Goal: Task Accomplishment & Management: Manage account settings

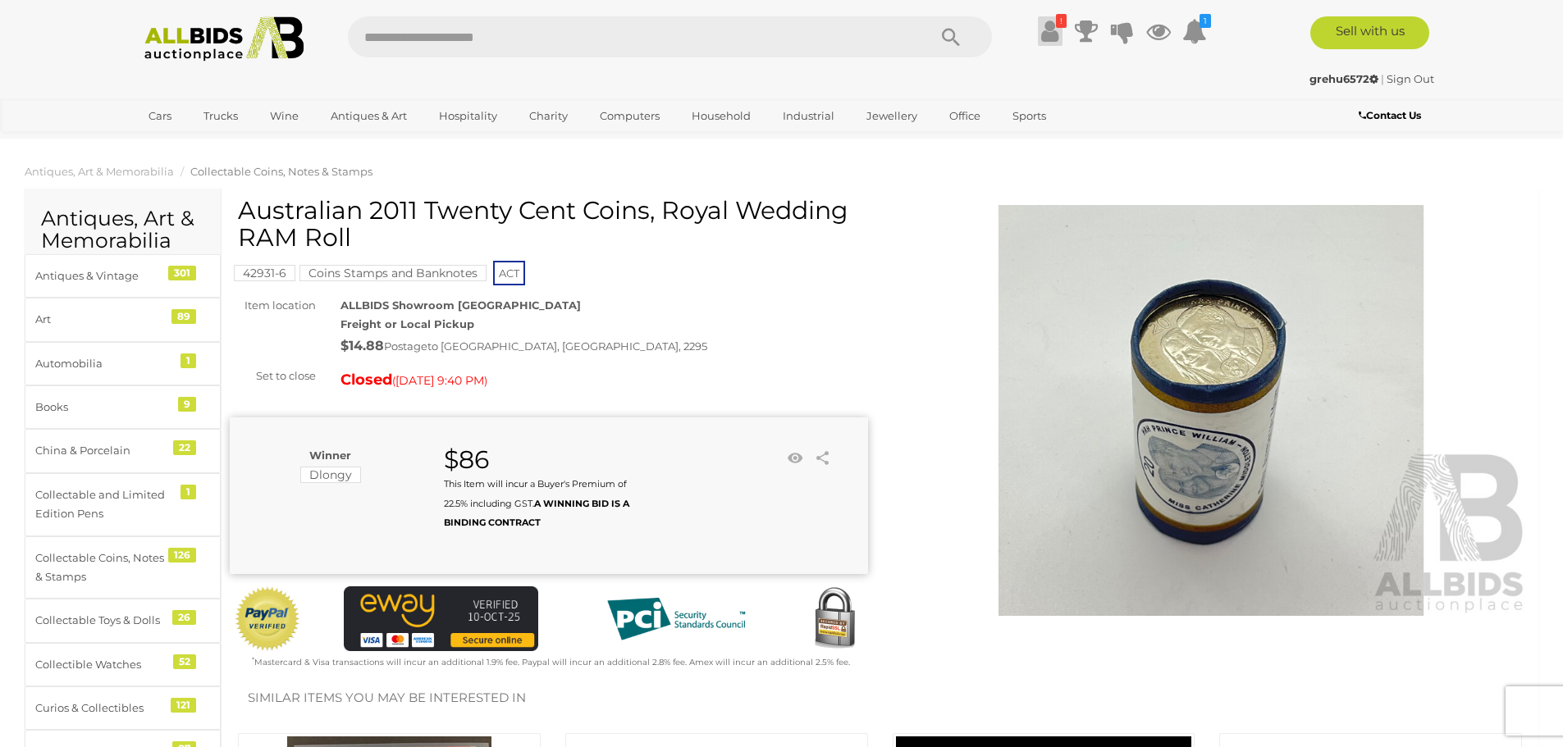
click at [1041, 30] on icon at bounding box center [1049, 31] width 17 height 30
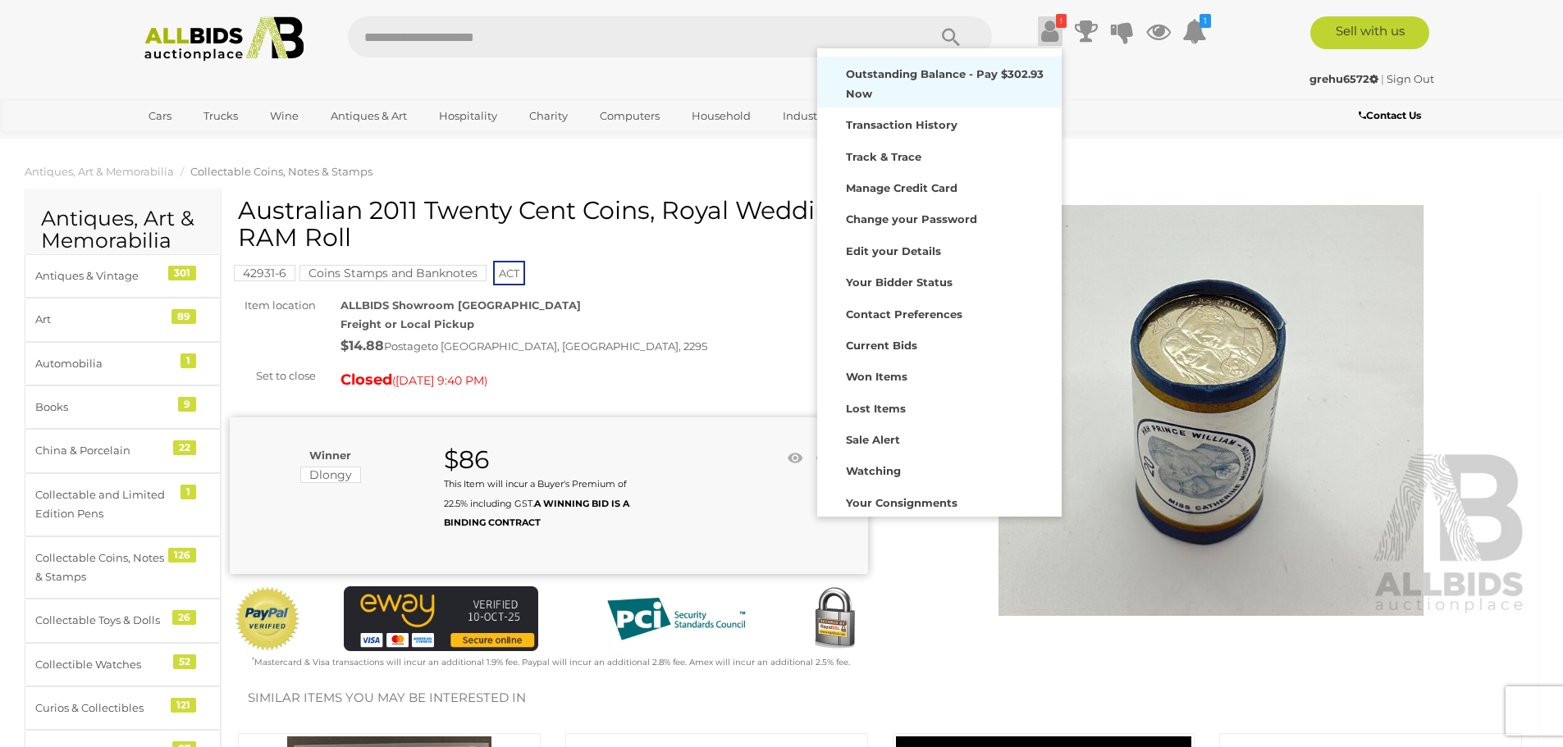
click at [924, 75] on strong "Outstanding Balance - Pay $302.93 Now" at bounding box center [945, 83] width 198 height 32
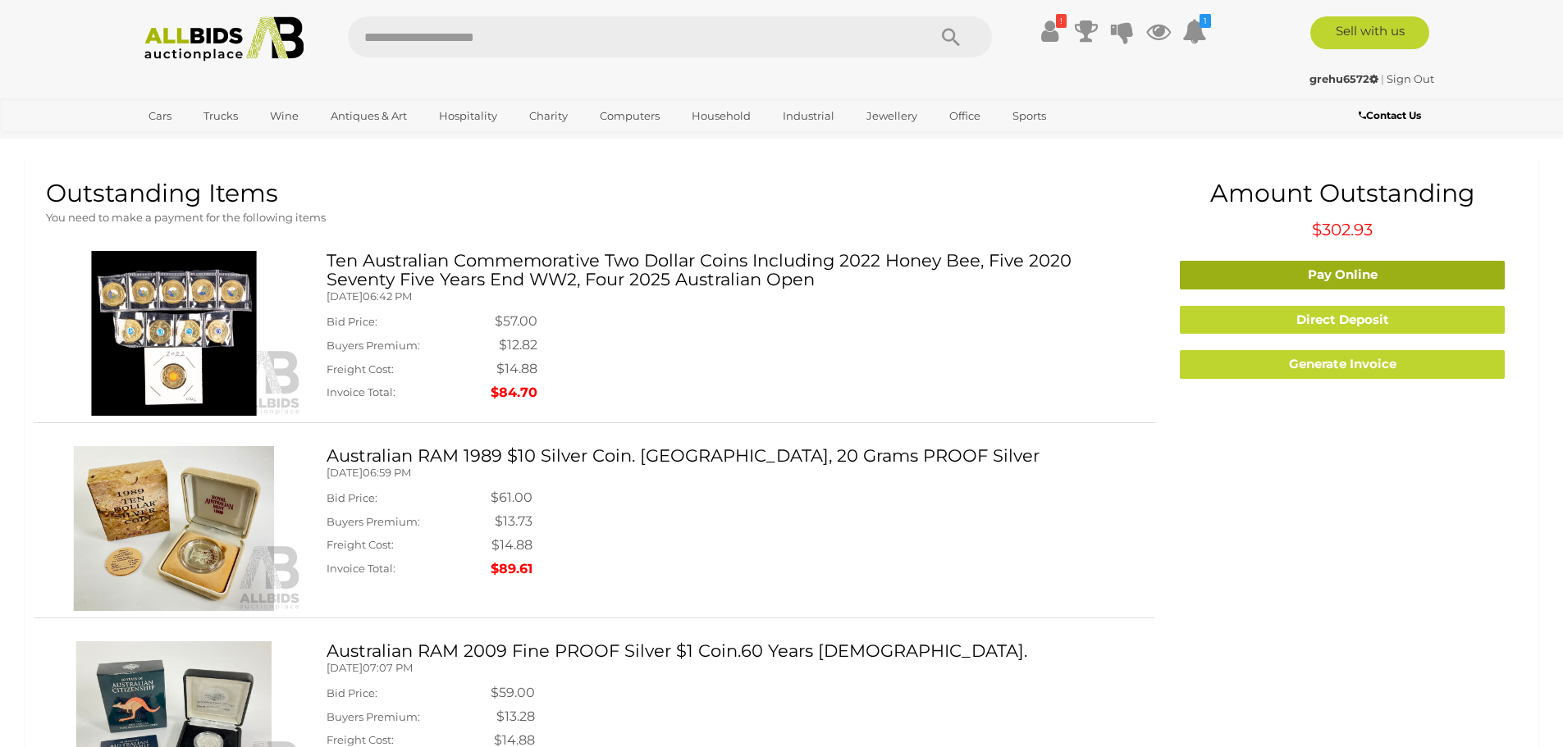
click at [1331, 273] on link "Pay Online" at bounding box center [1342, 275] width 325 height 29
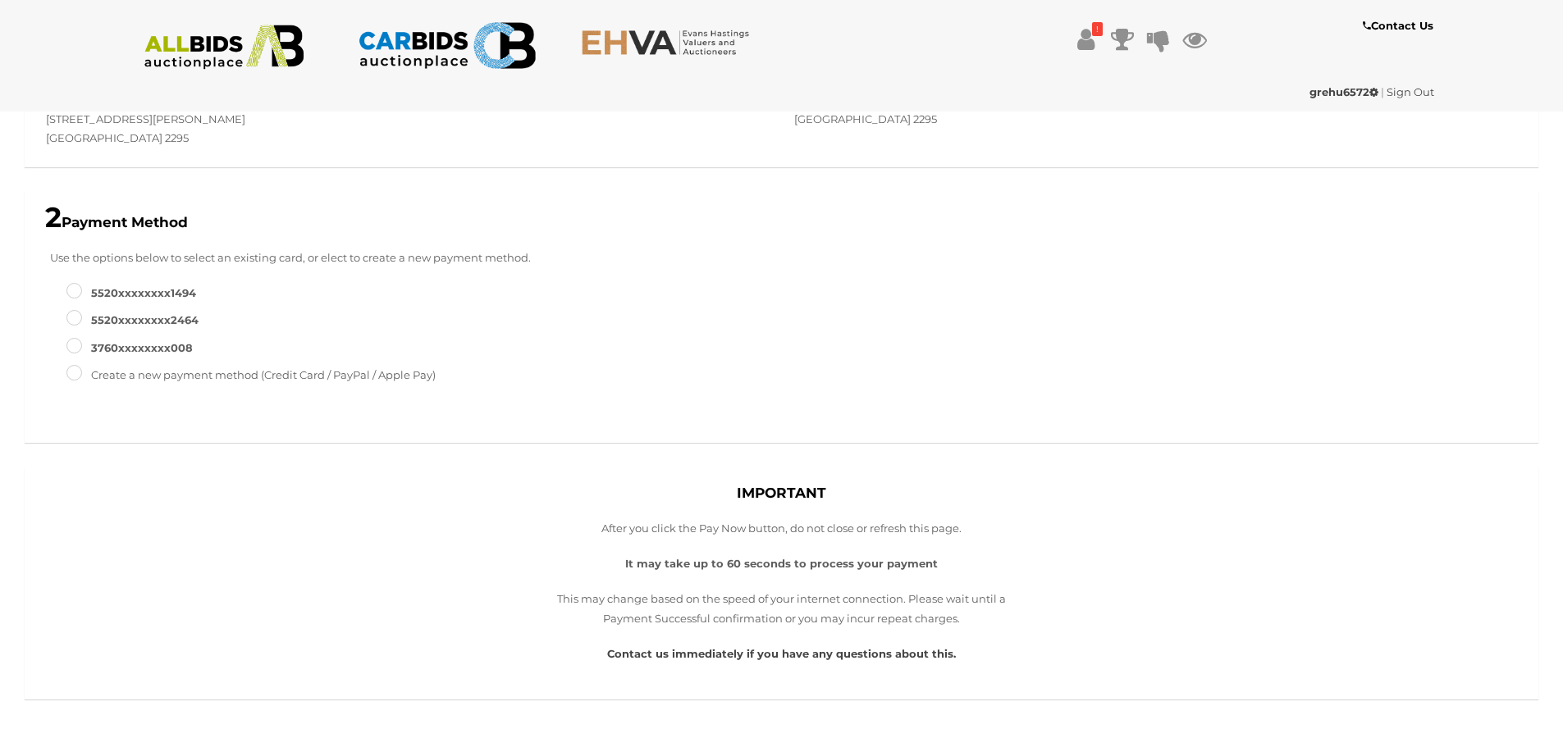
scroll to position [246, 0]
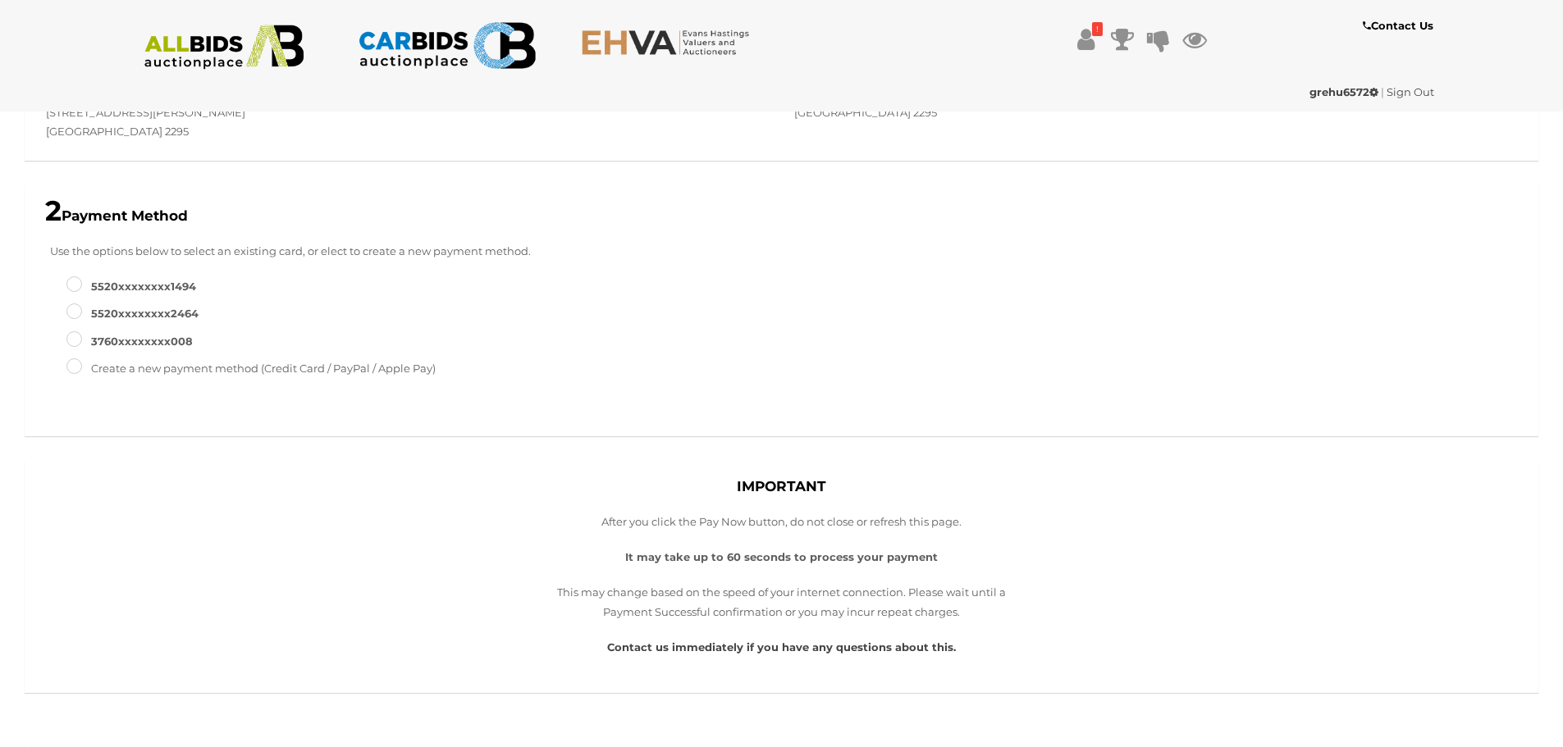
type input "******"
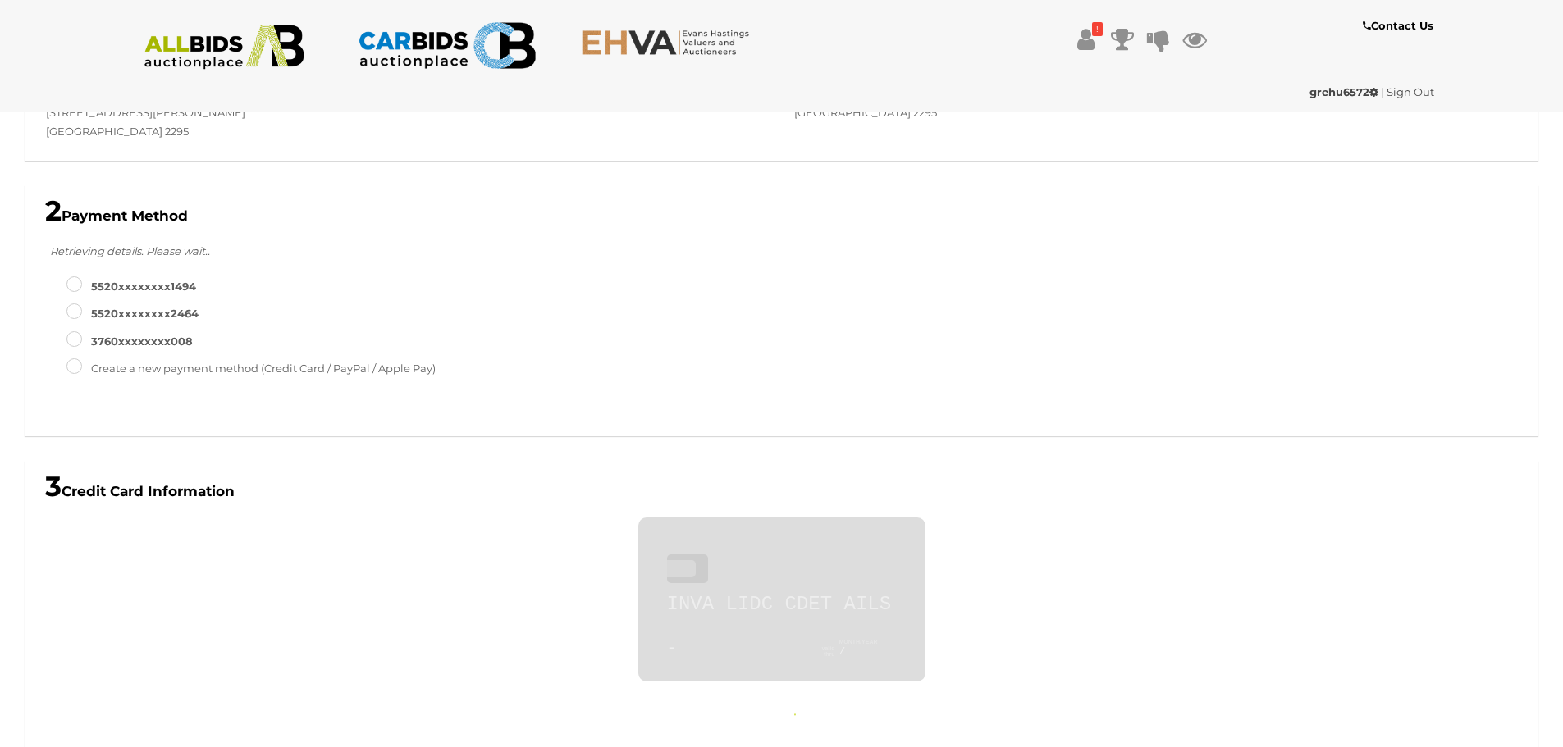
scroll to position [543, 0]
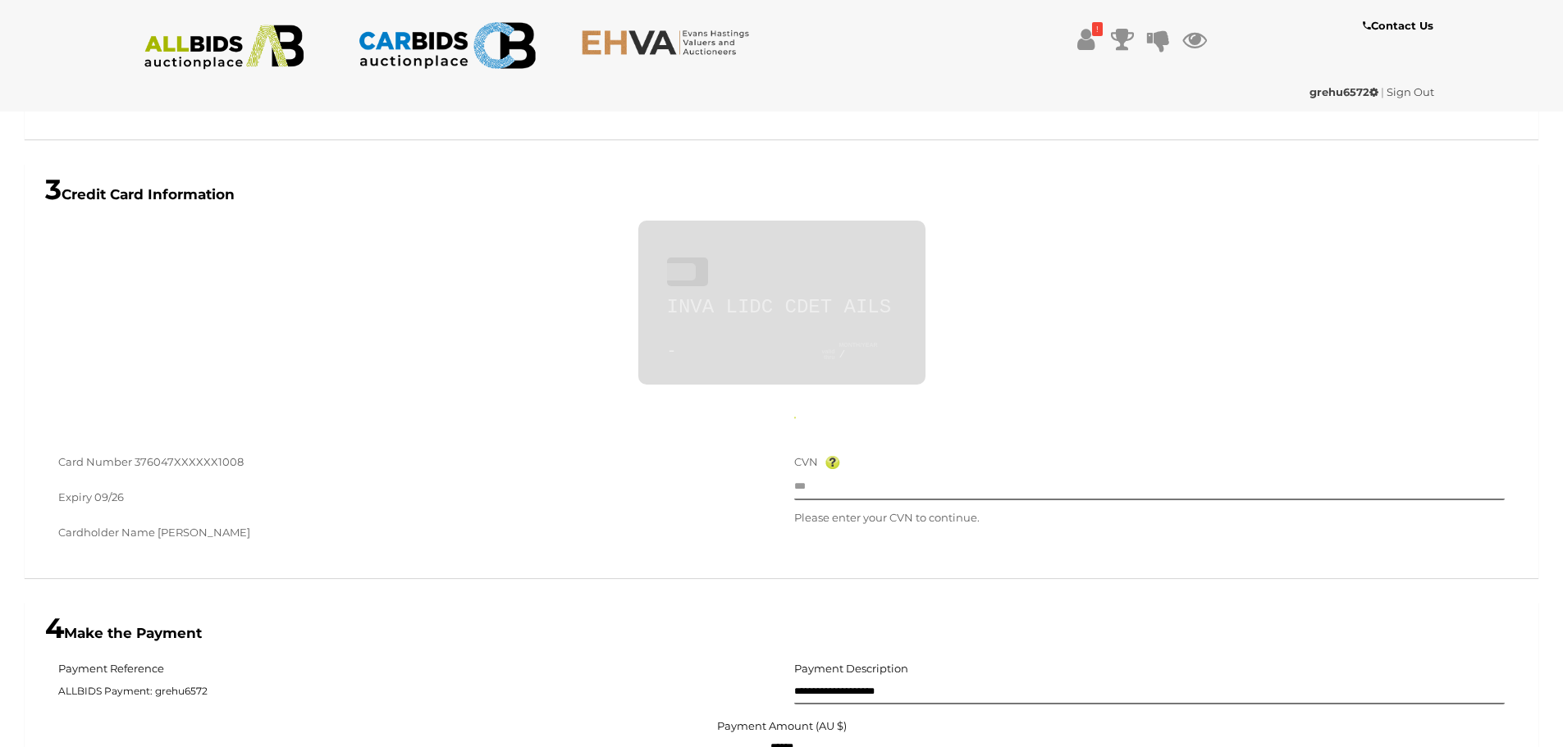
type input "**********"
click at [818, 485] on input "text" at bounding box center [1149, 488] width 711 height 25
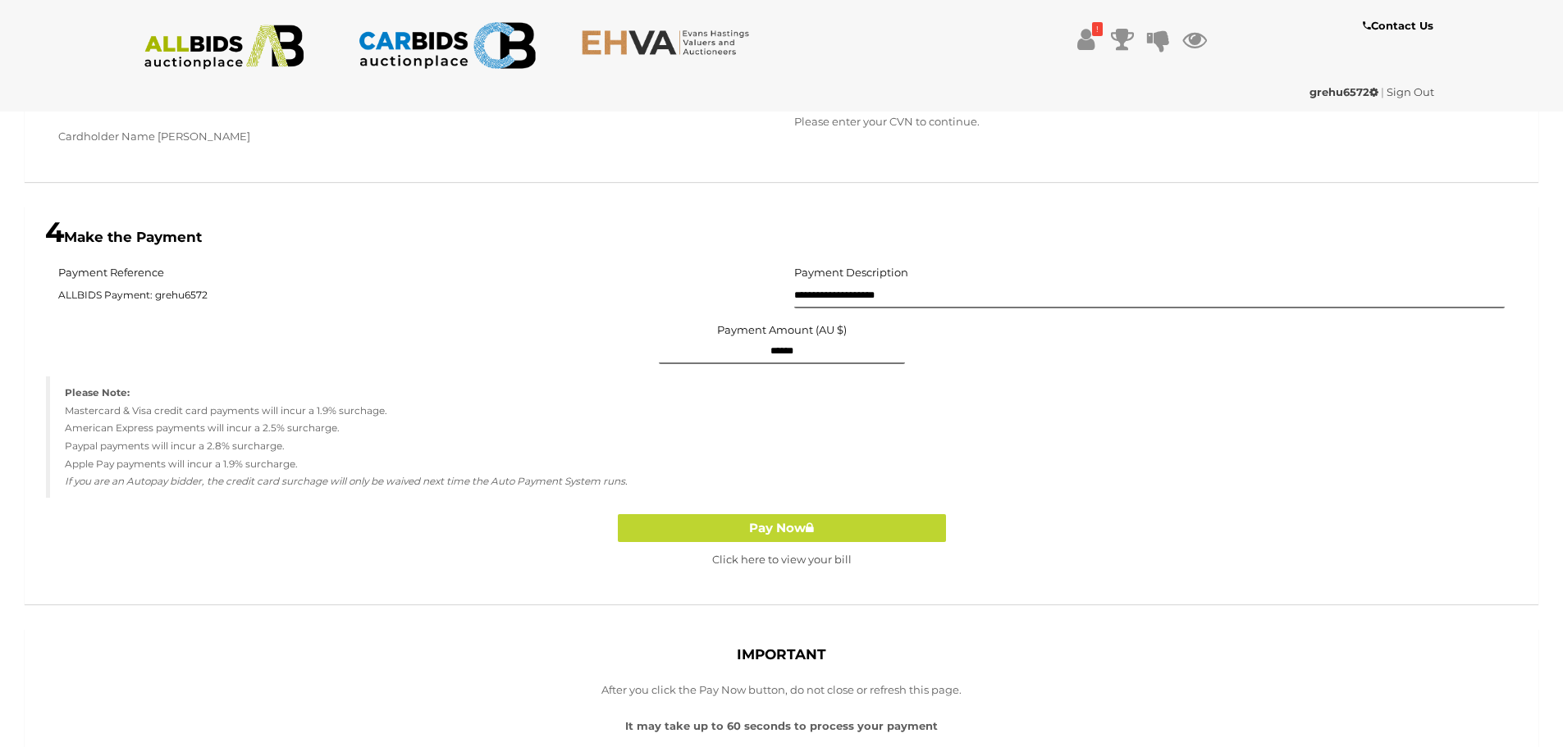
scroll to position [953, 0]
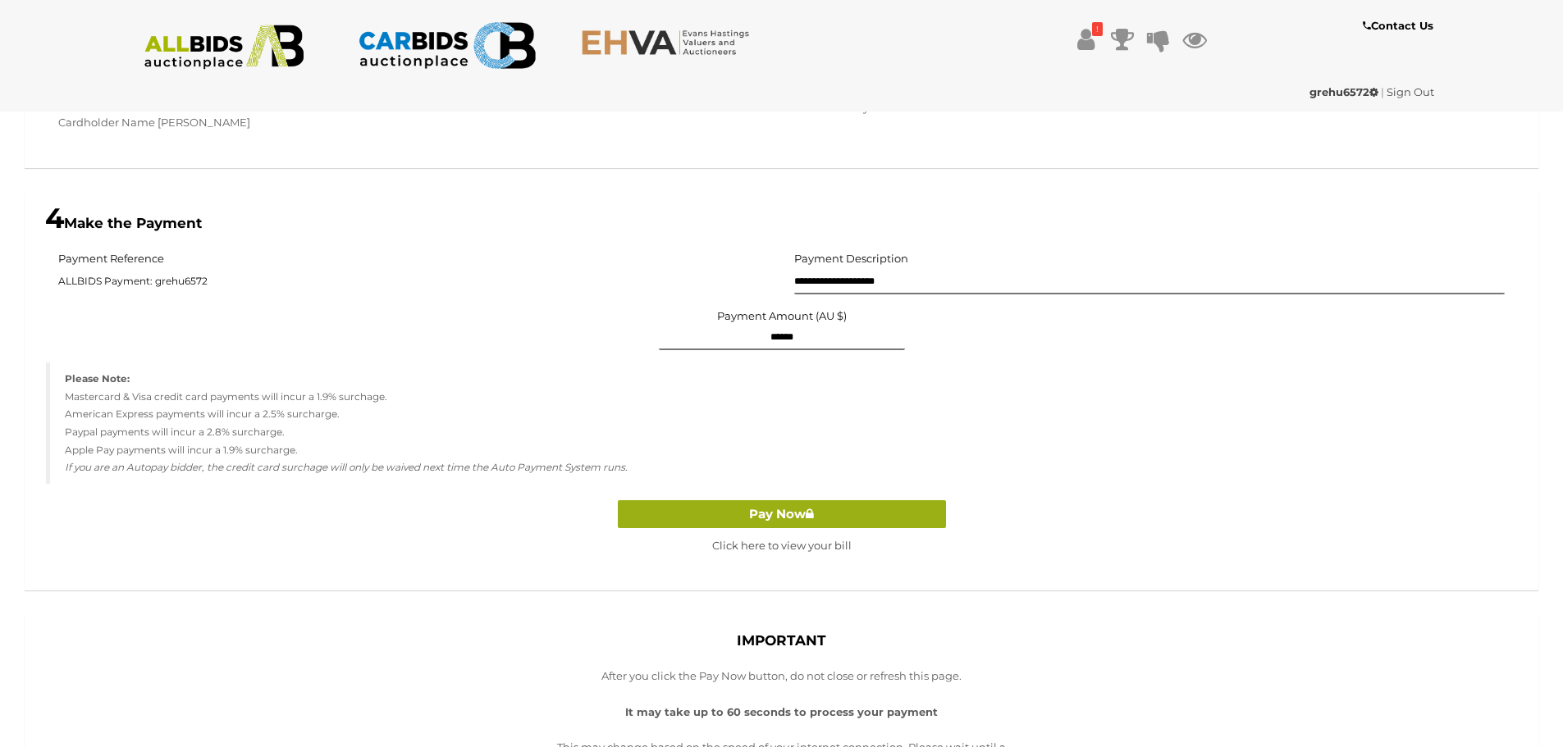
type input "****"
click at [781, 513] on button "Pay Now" at bounding box center [782, 514] width 328 height 29
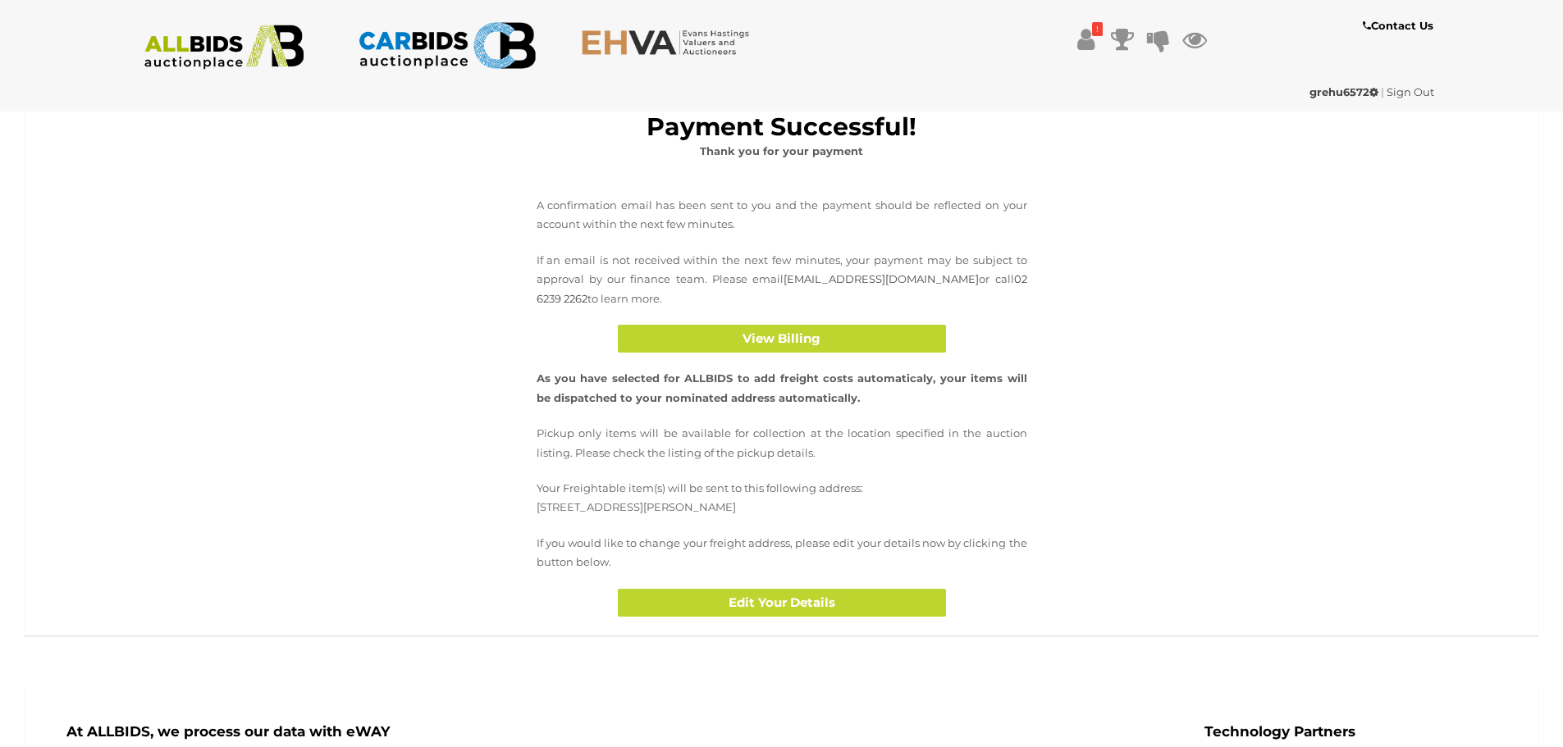
scroll to position [410, 0]
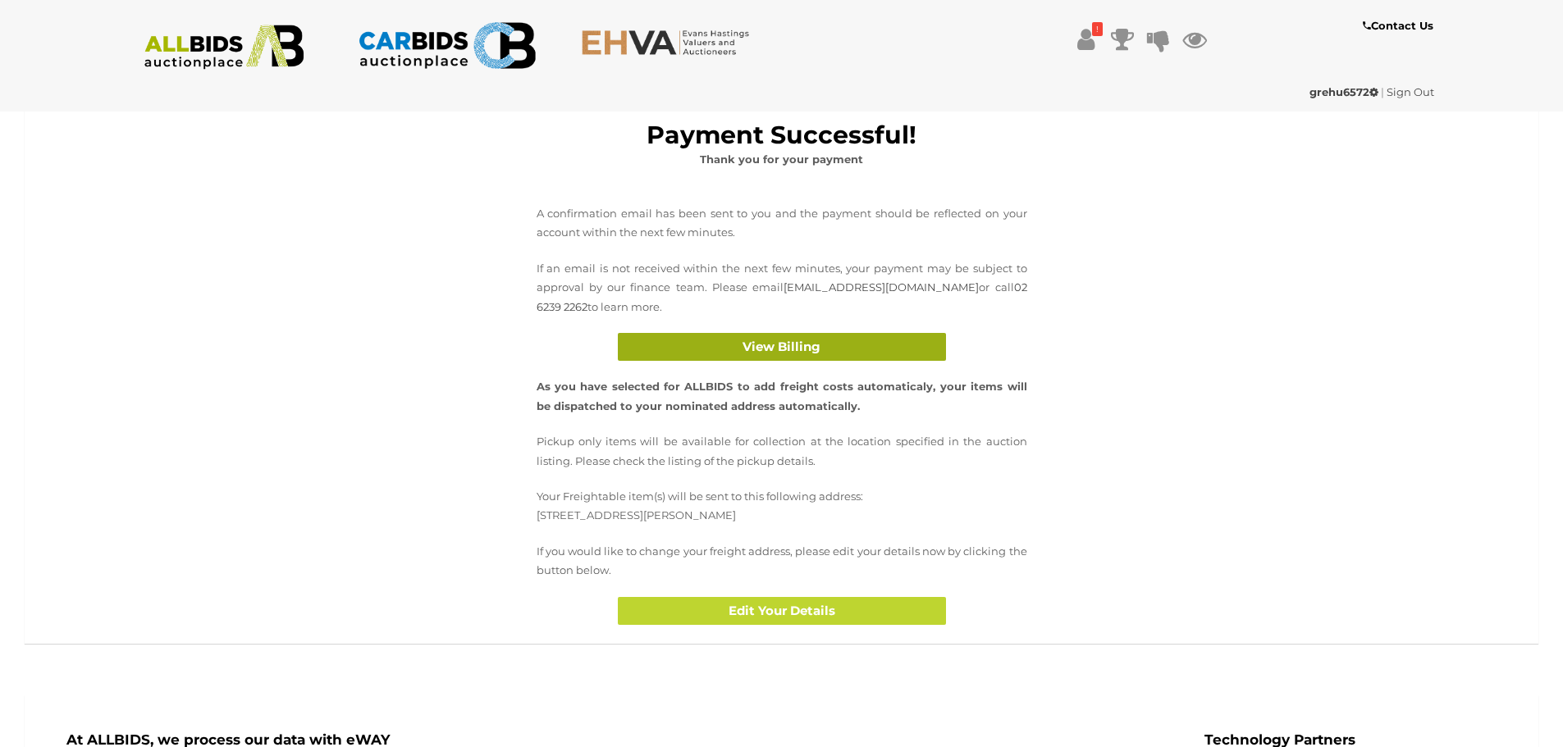
click at [793, 349] on button "View Billing" at bounding box center [782, 347] width 328 height 29
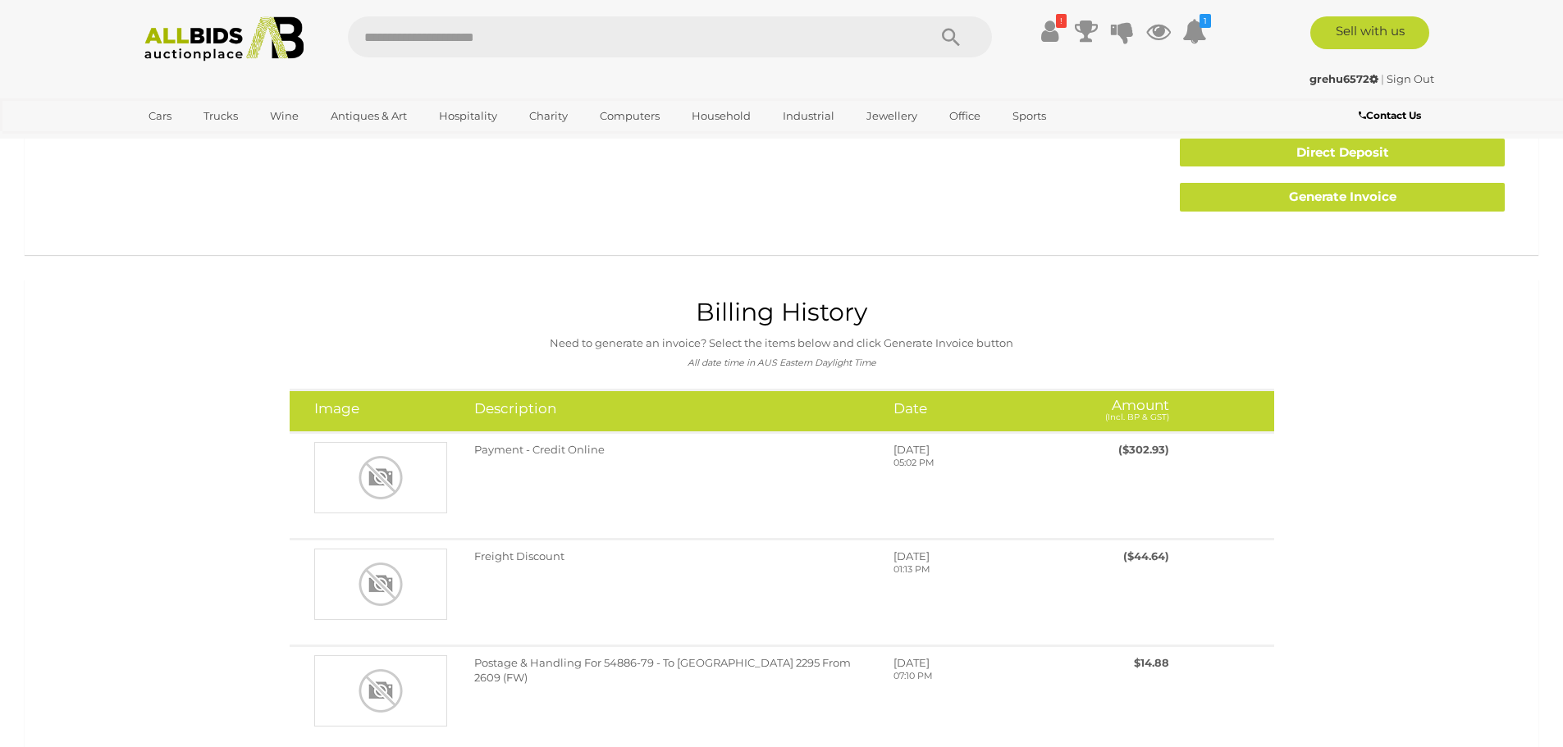
scroll to position [164, 0]
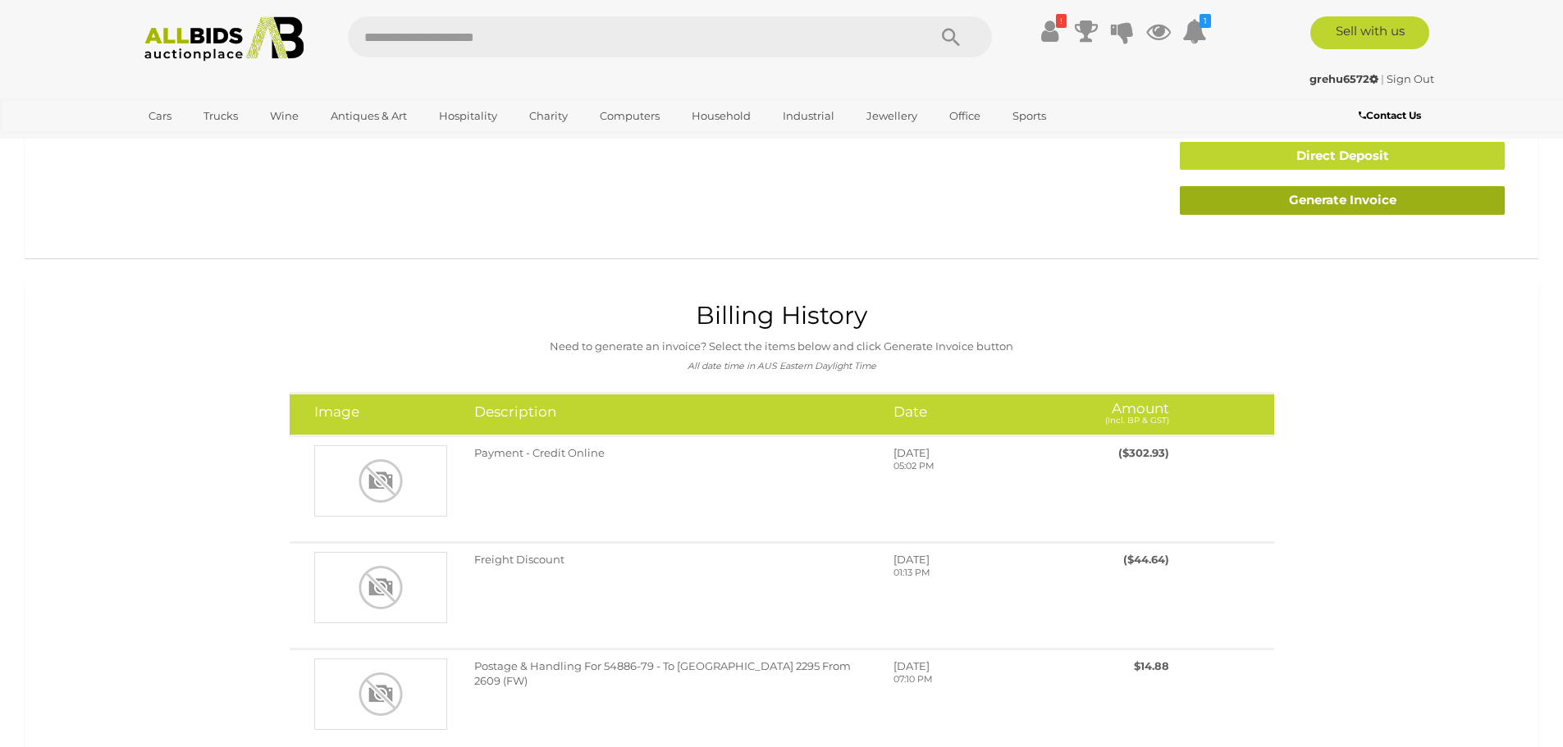
click at [1336, 200] on link "Generate Invoice" at bounding box center [1342, 200] width 325 height 29
click at [1335, 197] on link "Generate Invoice" at bounding box center [1342, 200] width 325 height 29
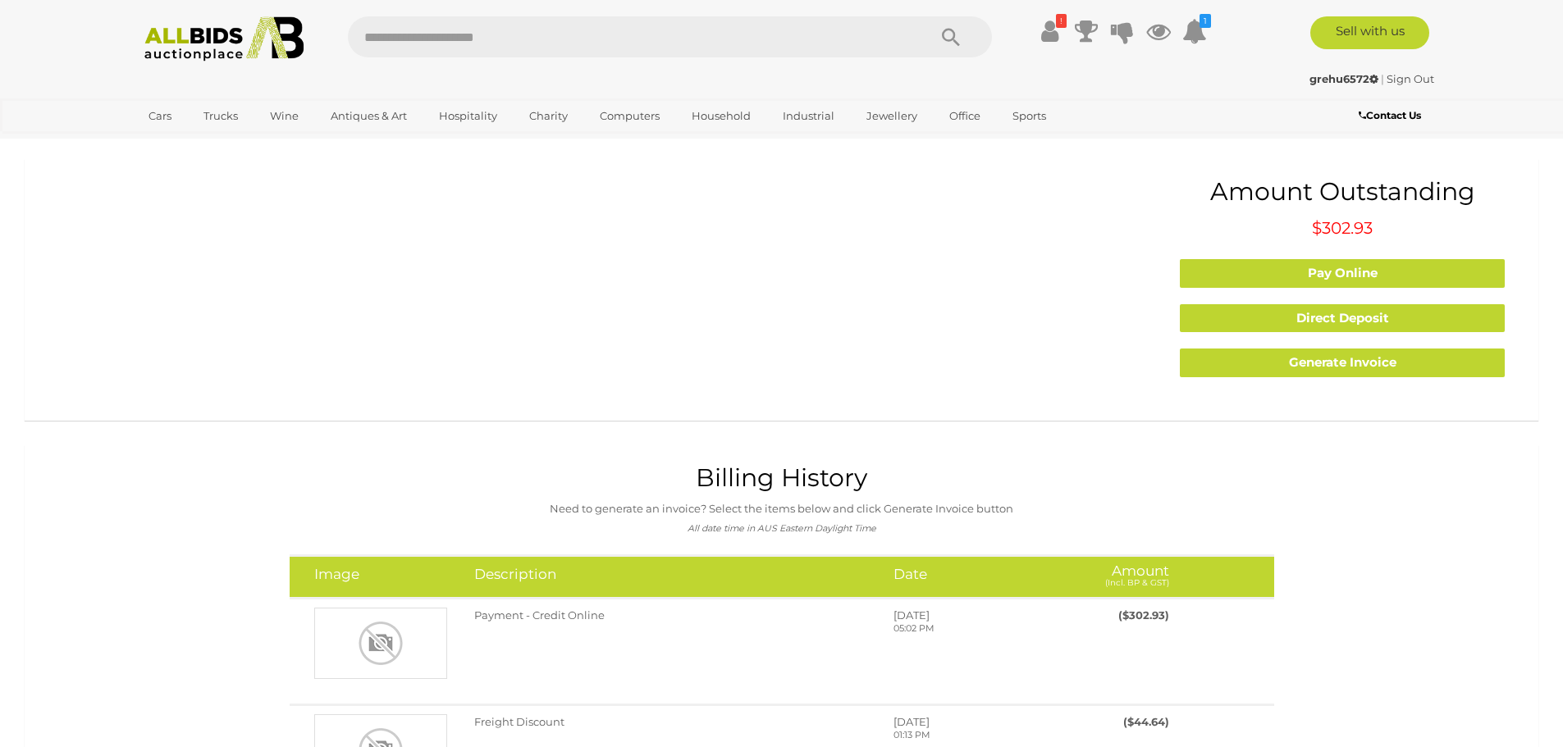
scroll to position [0, 0]
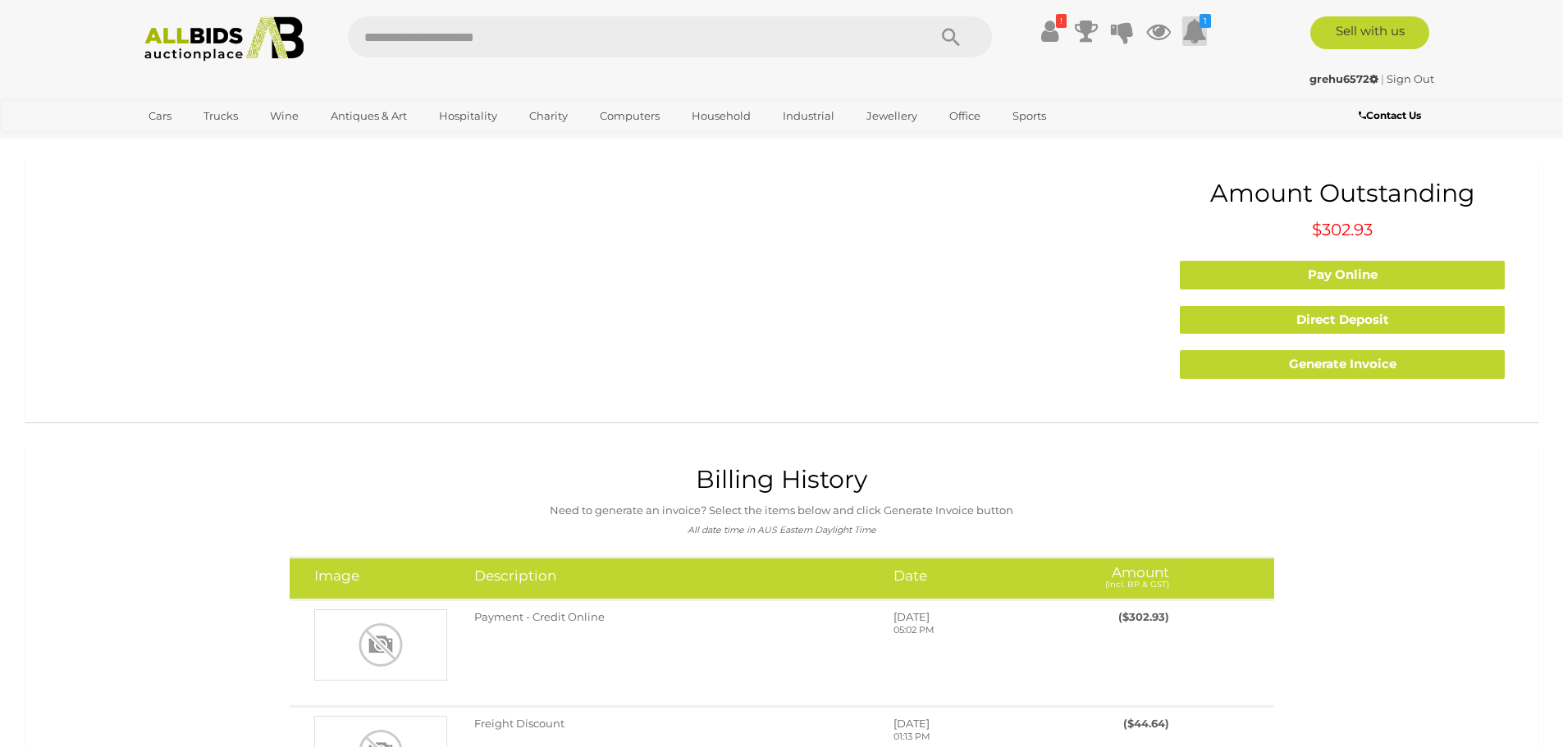
click at [1191, 30] on icon at bounding box center [1194, 31] width 25 height 30
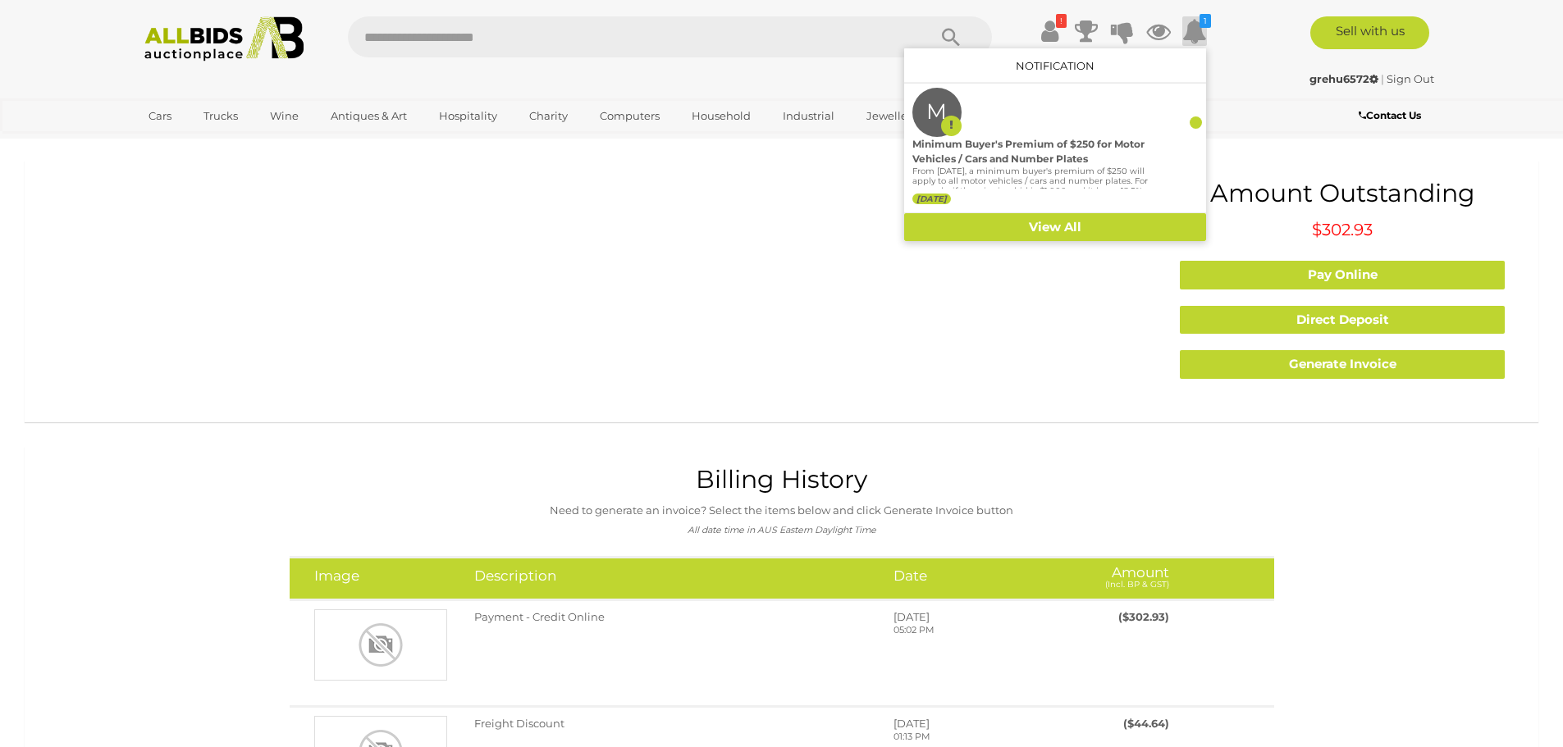
click at [1244, 118] on div "Contact Us" at bounding box center [1328, 118] width 219 height 22
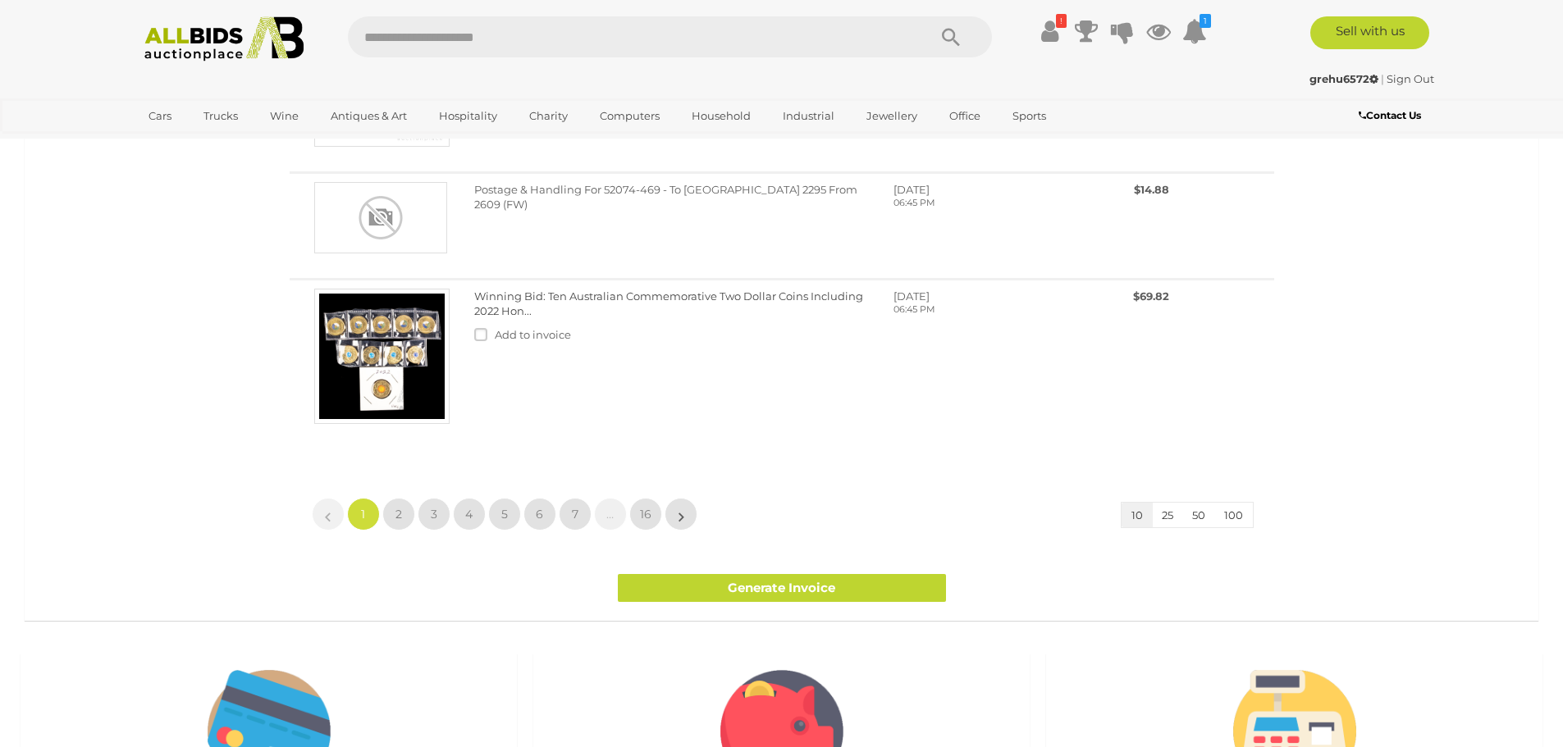
scroll to position [1477, 0]
